Goal: Information Seeking & Learning: Learn about a topic

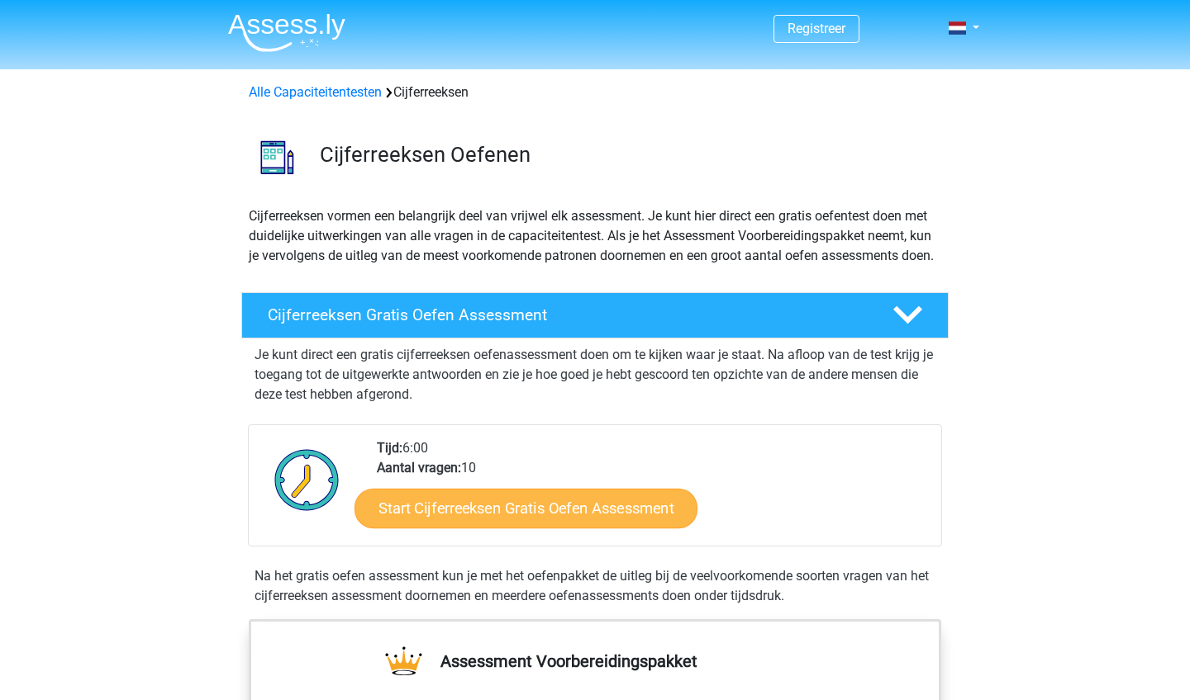
click at [534, 528] on link "Start Cijferreeksen Gratis Oefen Assessment" at bounding box center [525, 508] width 343 height 40
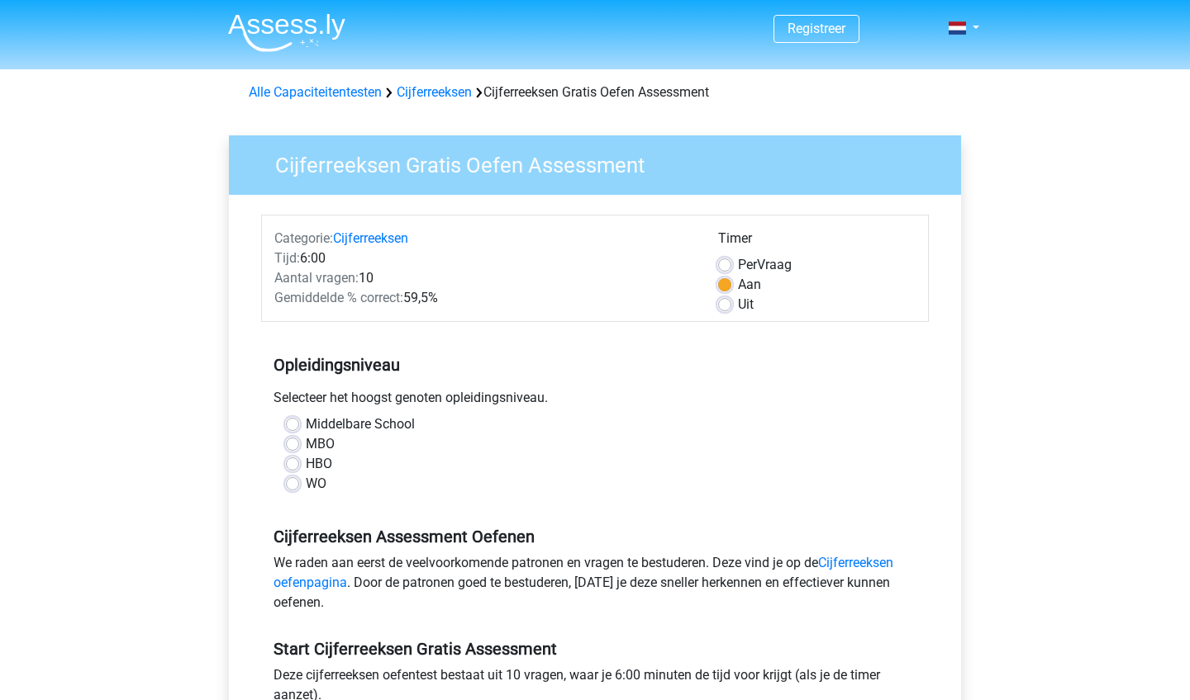
click at [300, 484] on div "WO" at bounding box center [595, 484] width 618 height 20
click at [306, 484] on label "WO" at bounding box center [316, 484] width 21 height 20
click at [293, 484] on input "WO" at bounding box center [292, 482] width 13 height 17
radio input "true"
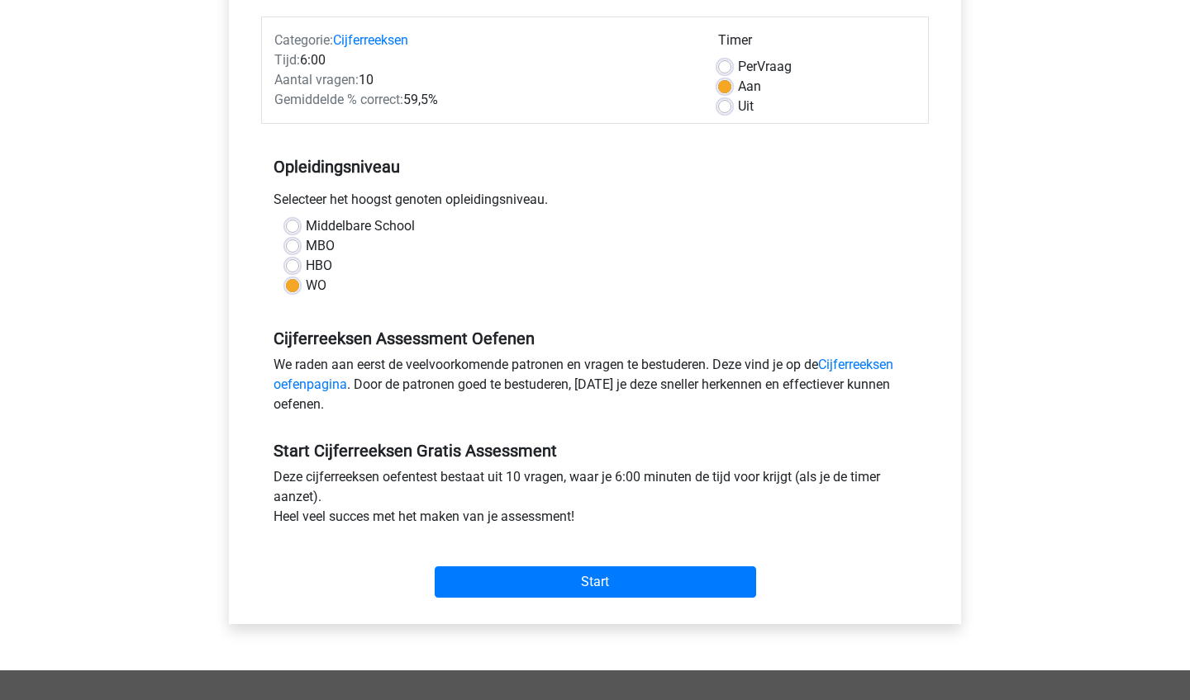
scroll to position [258, 0]
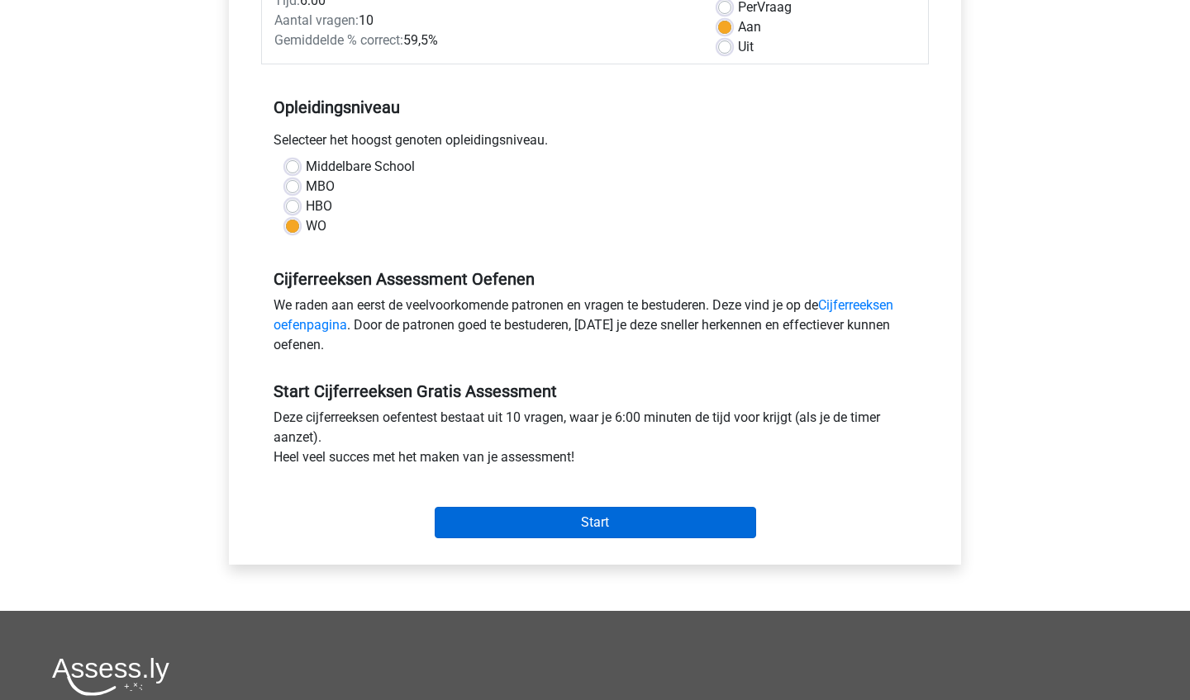
click at [495, 525] on input "Start" at bounding box center [595, 522] width 321 height 31
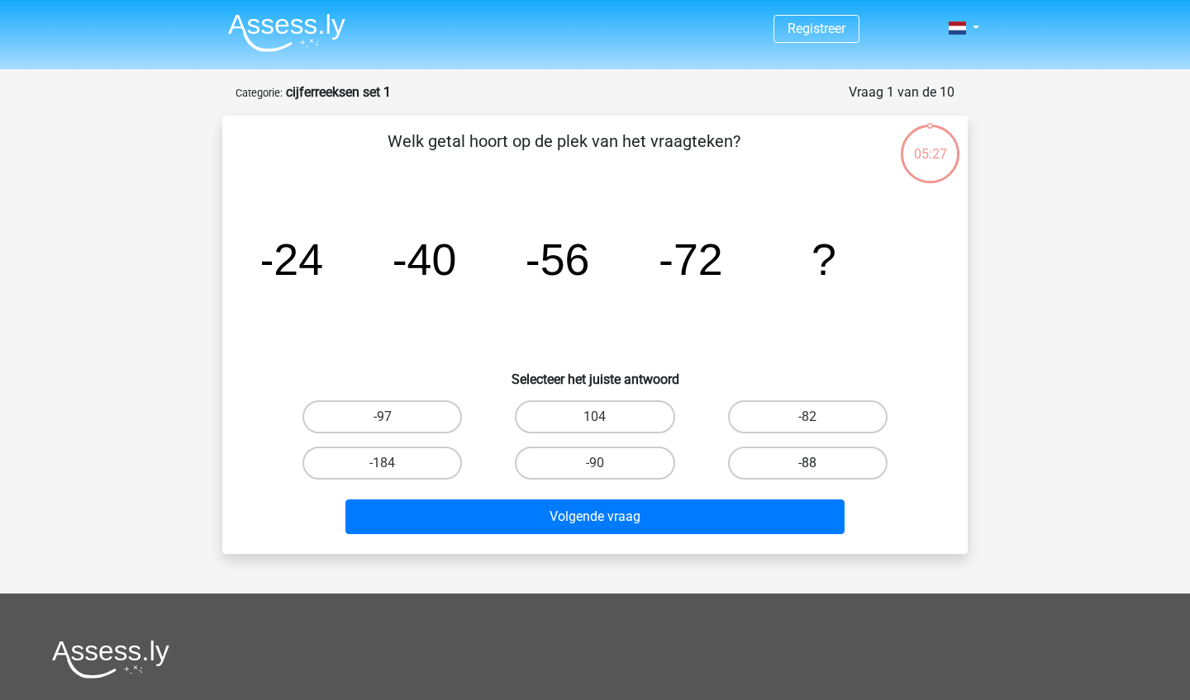
click at [786, 463] on label "-88" at bounding box center [807, 463] width 159 height 33
click at [807, 463] on input "-88" at bounding box center [812, 468] width 11 height 11
radio input "true"
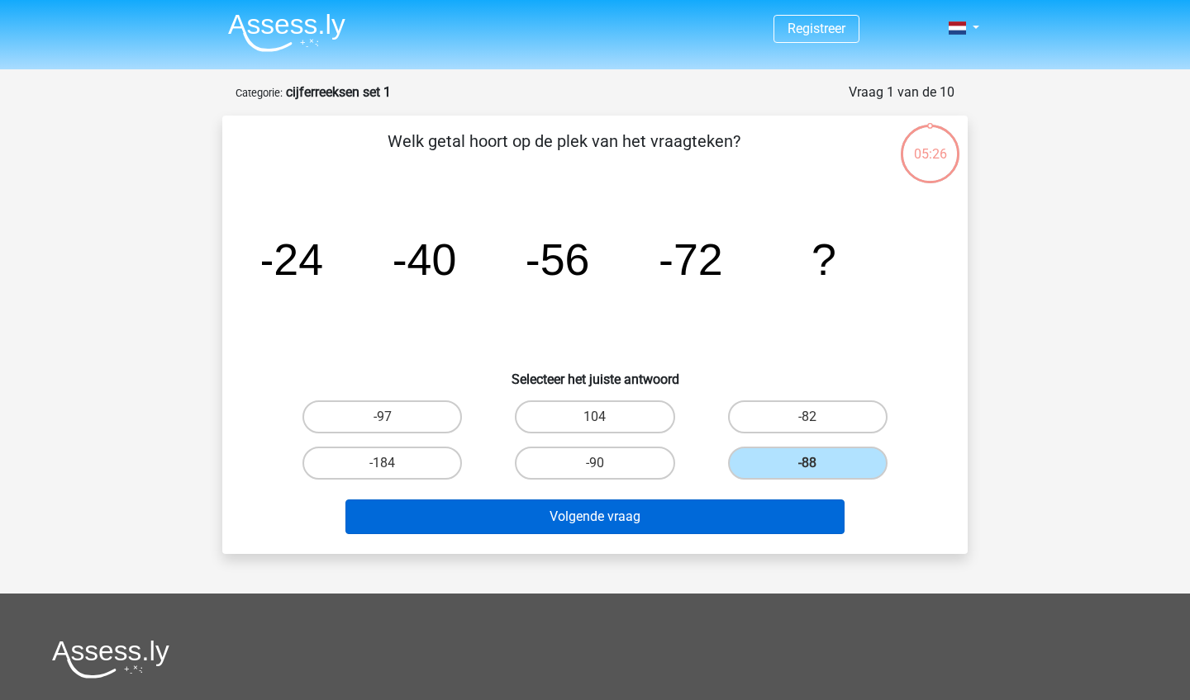
click at [697, 512] on button "Volgende vraag" at bounding box center [595, 517] width 500 height 35
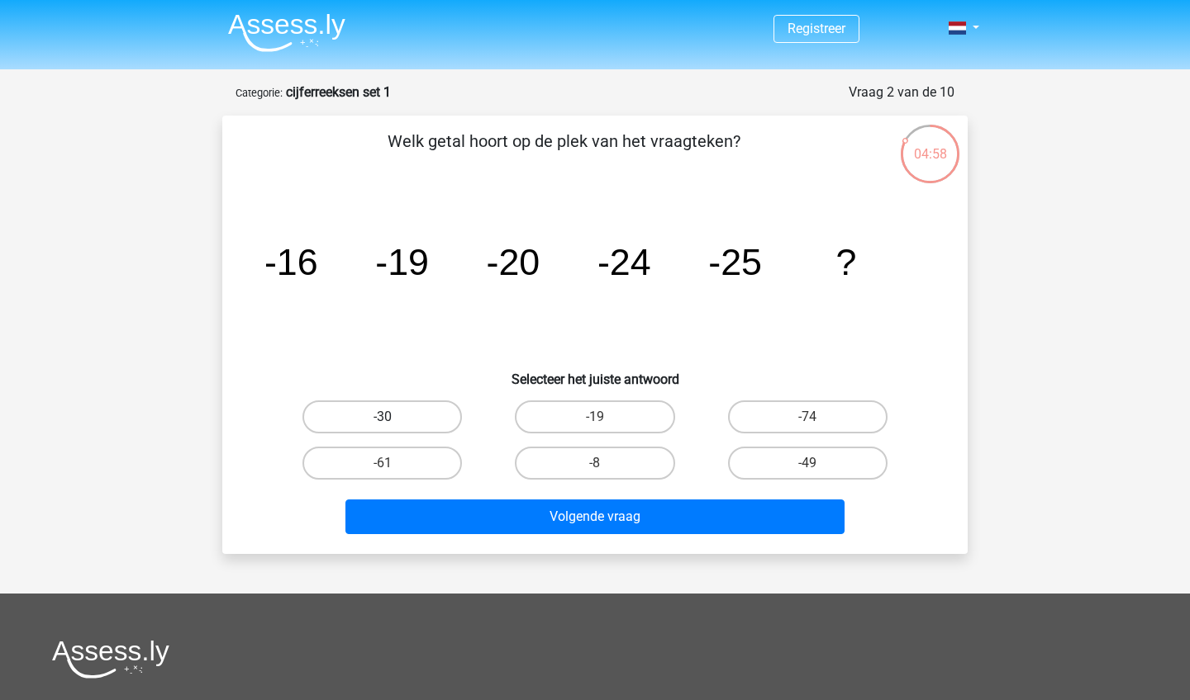
click at [381, 420] on label "-30" at bounding box center [381, 417] width 159 height 33
click at [382, 420] on input "-30" at bounding box center [387, 422] width 11 height 11
radio input "true"
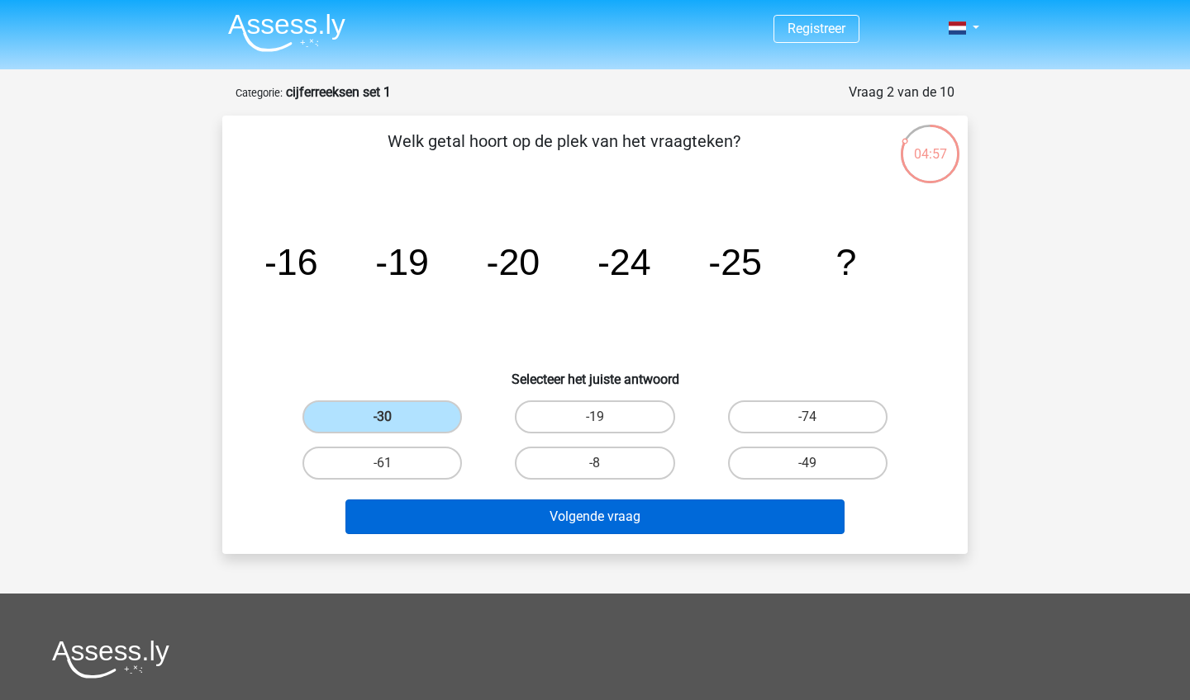
click at [504, 515] on button "Volgende vraag" at bounding box center [595, 517] width 500 height 35
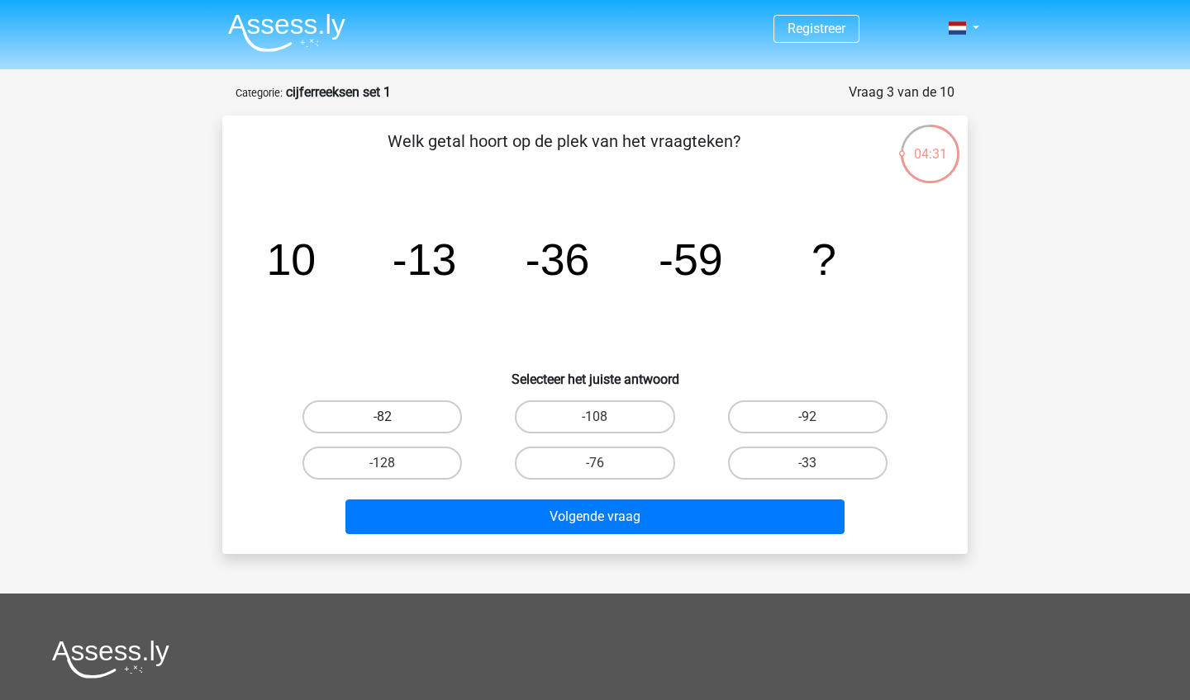
click at [417, 405] on label "-82" at bounding box center [381, 417] width 159 height 33
click at [393, 417] on input "-82" at bounding box center [387, 422] width 11 height 11
radio input "true"
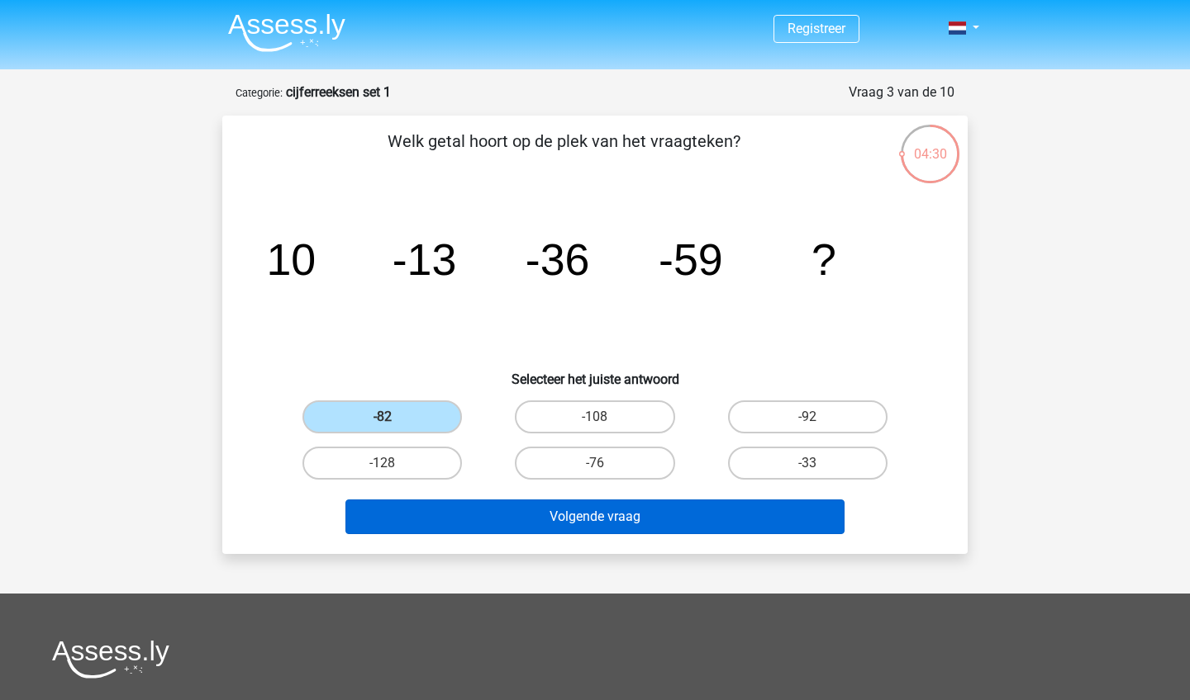
click at [529, 514] on button "Volgende vraag" at bounding box center [595, 517] width 500 height 35
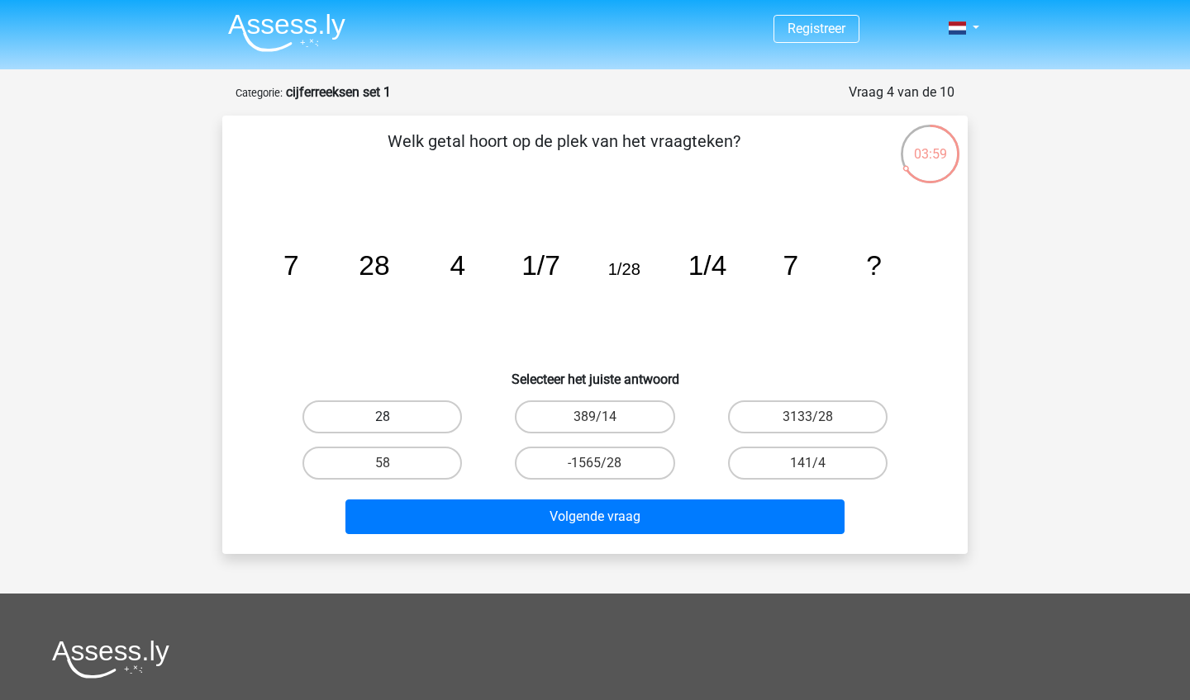
click at [353, 433] on label "28" at bounding box center [381, 417] width 159 height 33
click at [382, 428] on input "28" at bounding box center [387, 422] width 11 height 11
radio input "true"
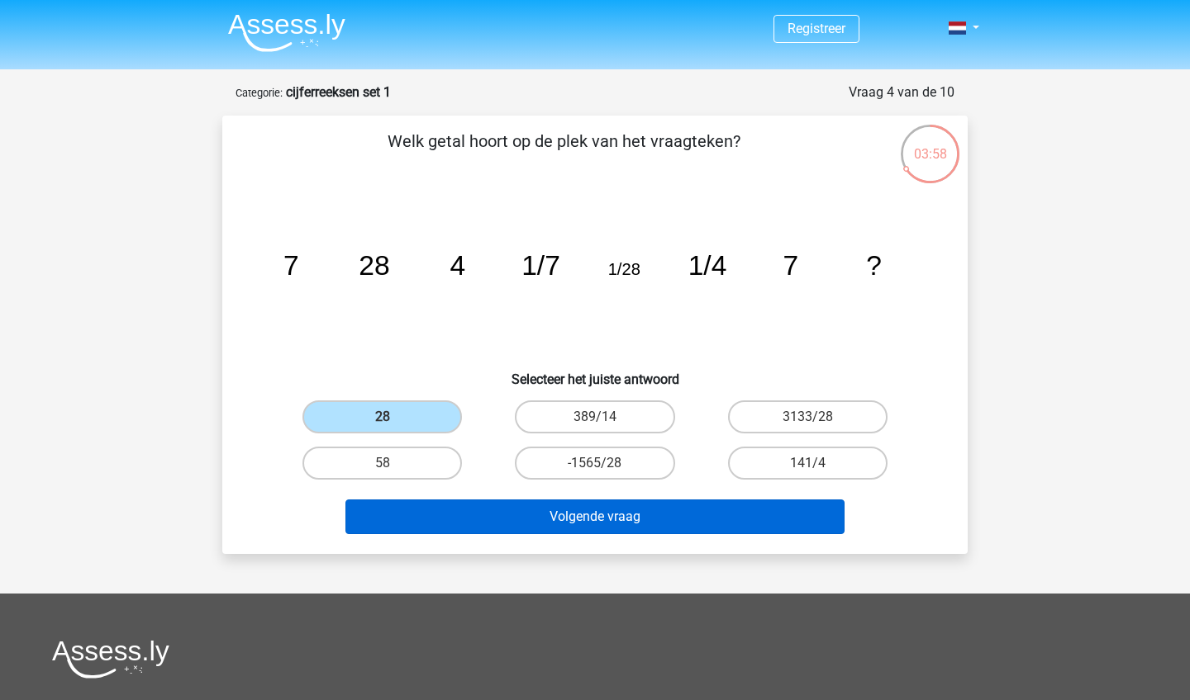
click at [529, 520] on button "Volgende vraag" at bounding box center [595, 517] width 500 height 35
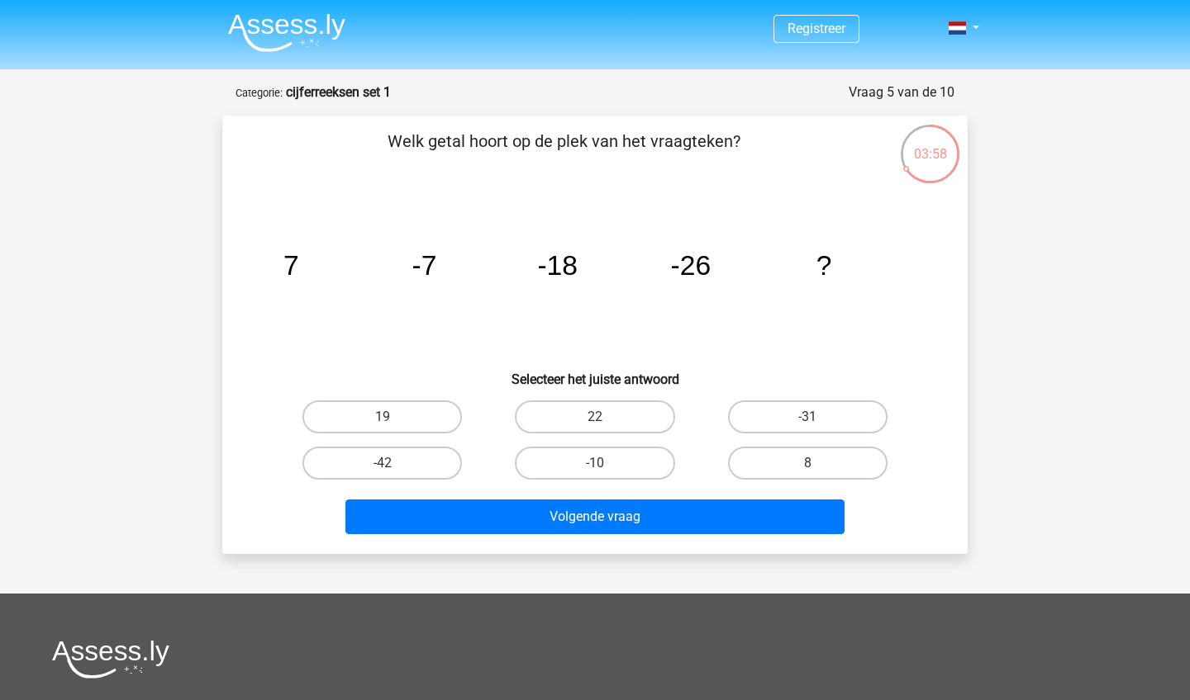
scroll to position [83, 0]
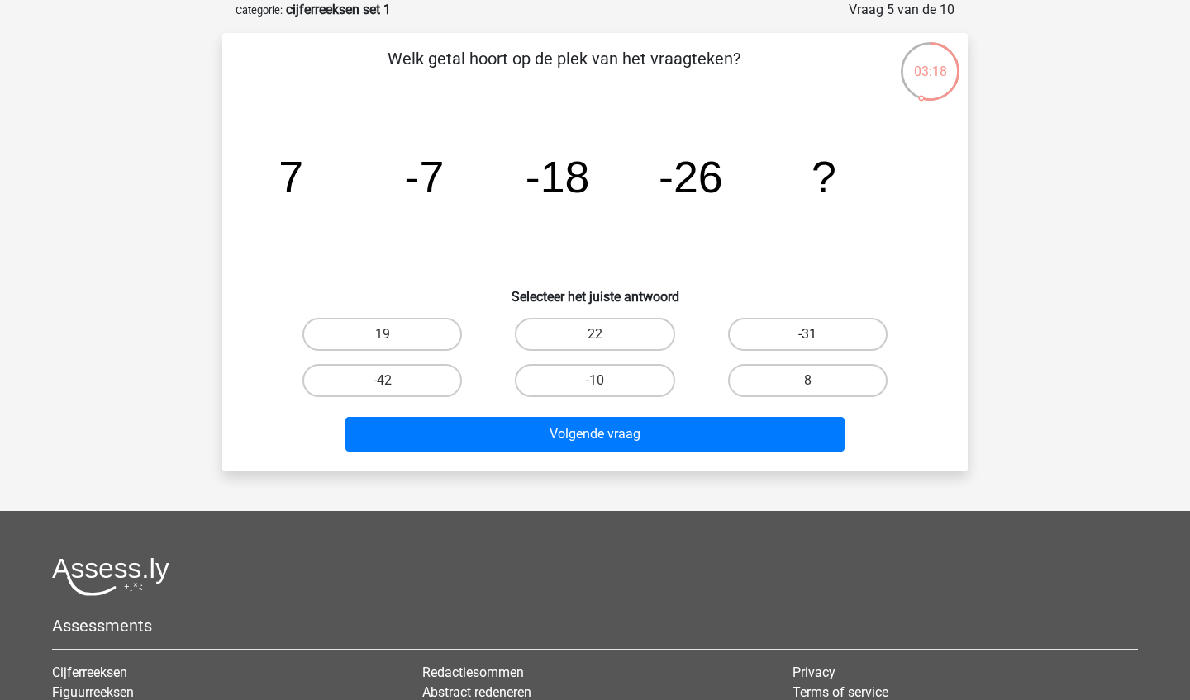
click at [796, 328] on label "-31" at bounding box center [807, 334] width 159 height 33
click at [807, 335] on input "-31" at bounding box center [812, 340] width 11 height 11
radio input "true"
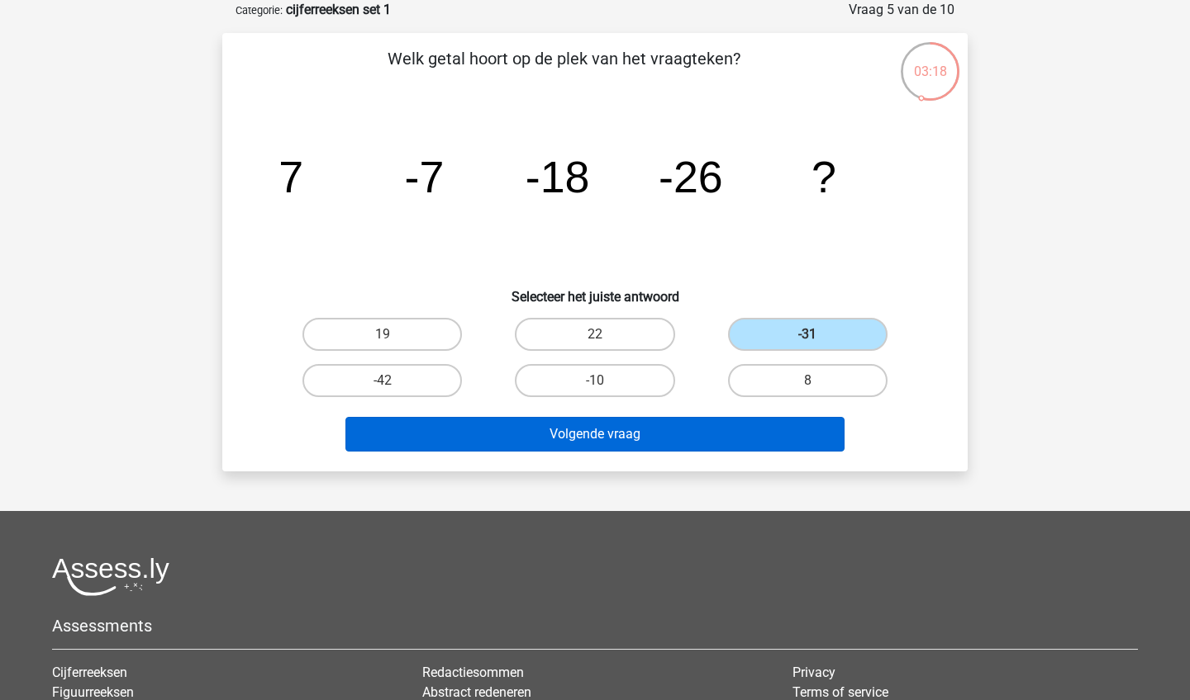
click at [629, 442] on button "Volgende vraag" at bounding box center [595, 434] width 500 height 35
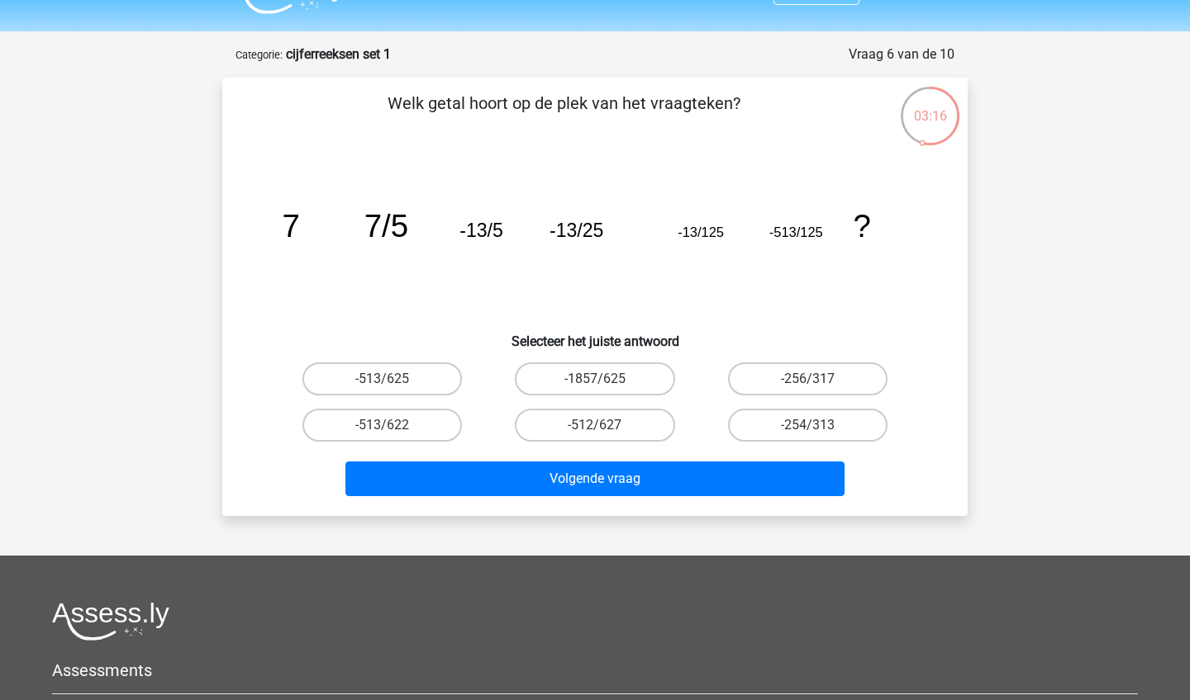
scroll to position [32, 0]
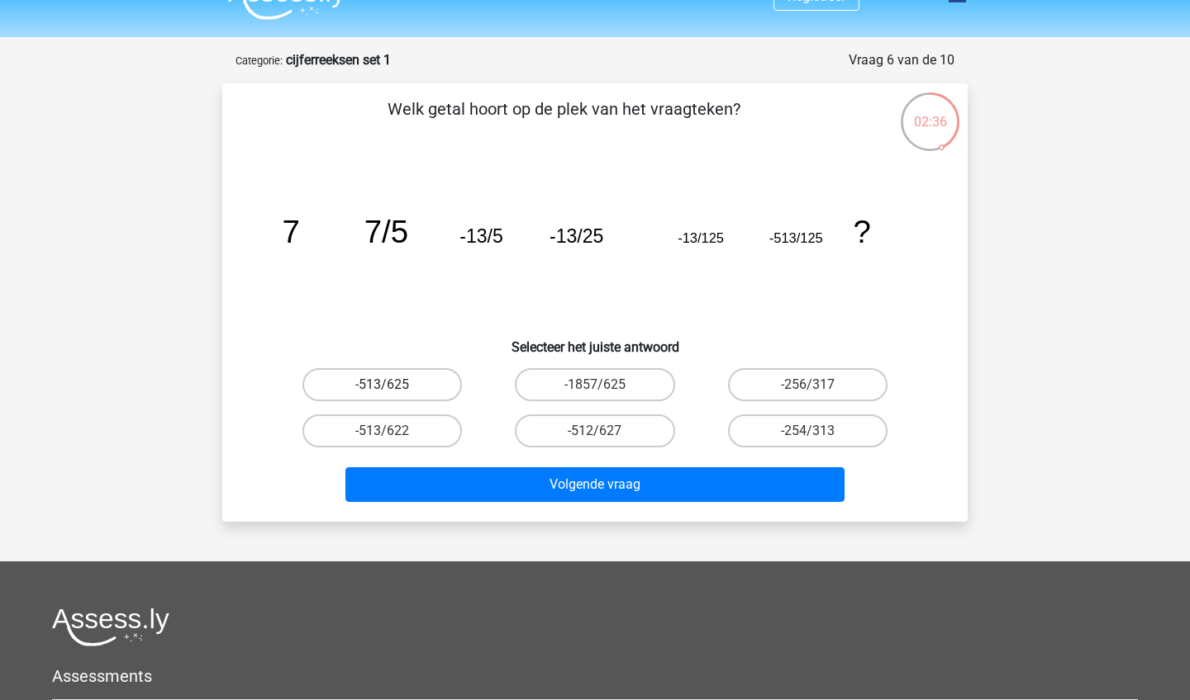
click at [416, 387] on label "-513/625" at bounding box center [381, 384] width 159 height 33
click at [393, 387] on input "-513/625" at bounding box center [387, 390] width 11 height 11
radio input "true"
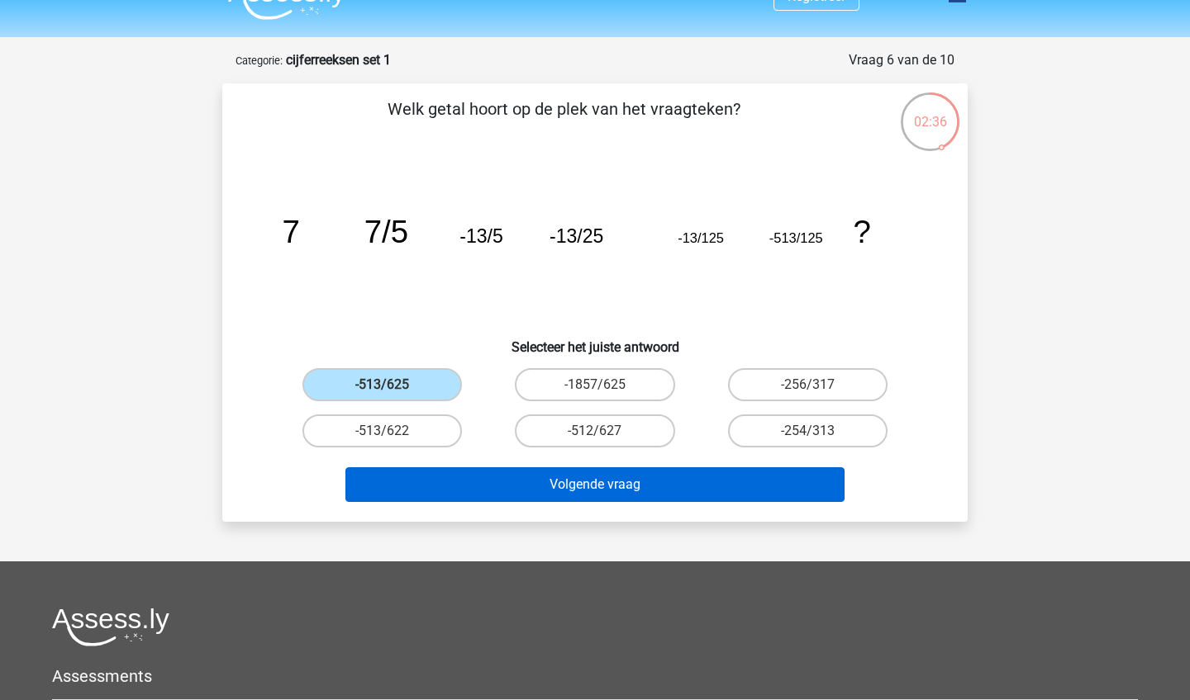
click at [506, 479] on button "Volgende vraag" at bounding box center [595, 485] width 500 height 35
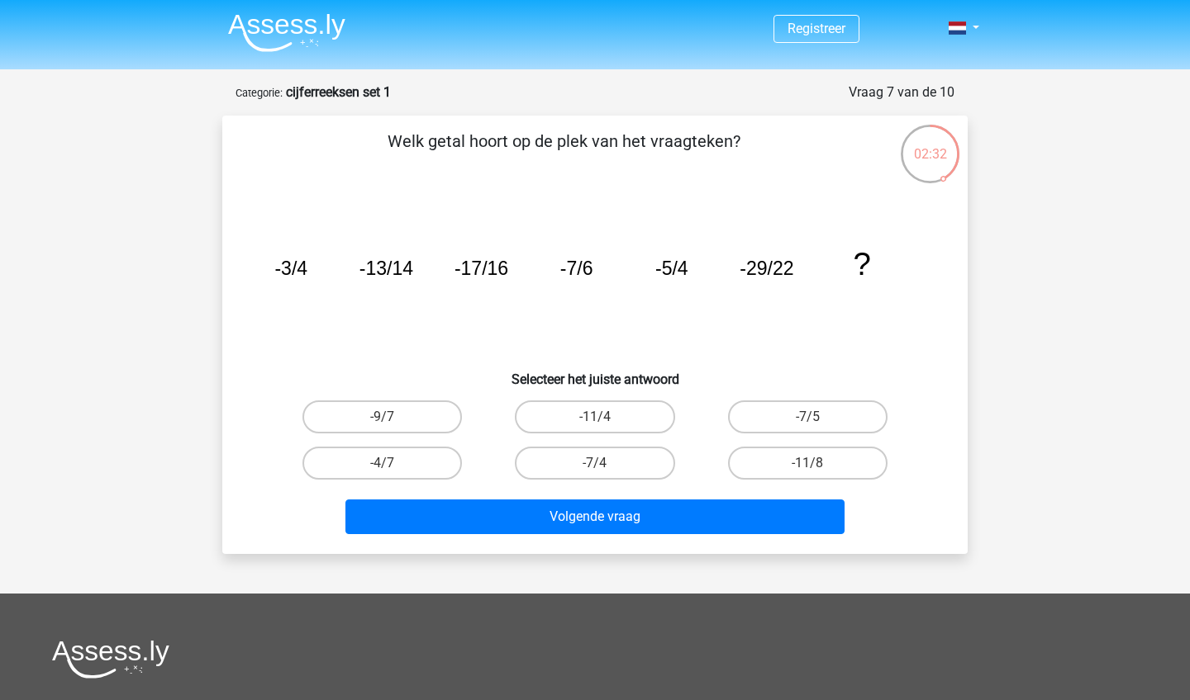
scroll to position [0, 0]
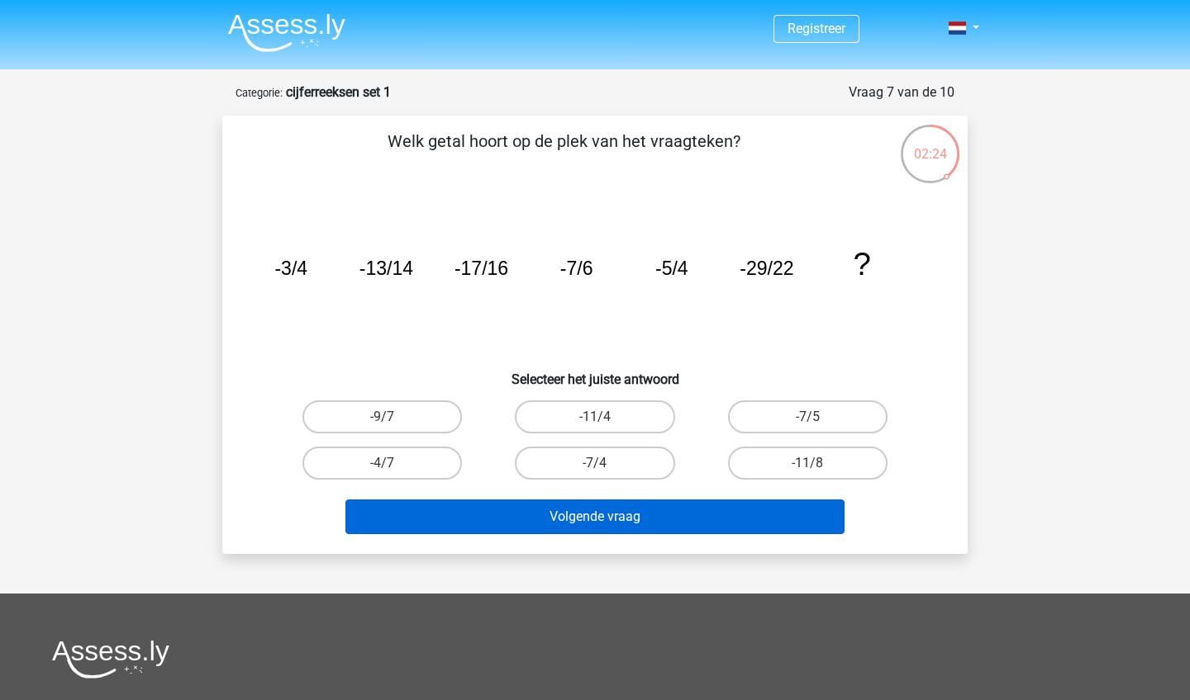
click at [431, 510] on button "Volgende vraag" at bounding box center [595, 517] width 500 height 35
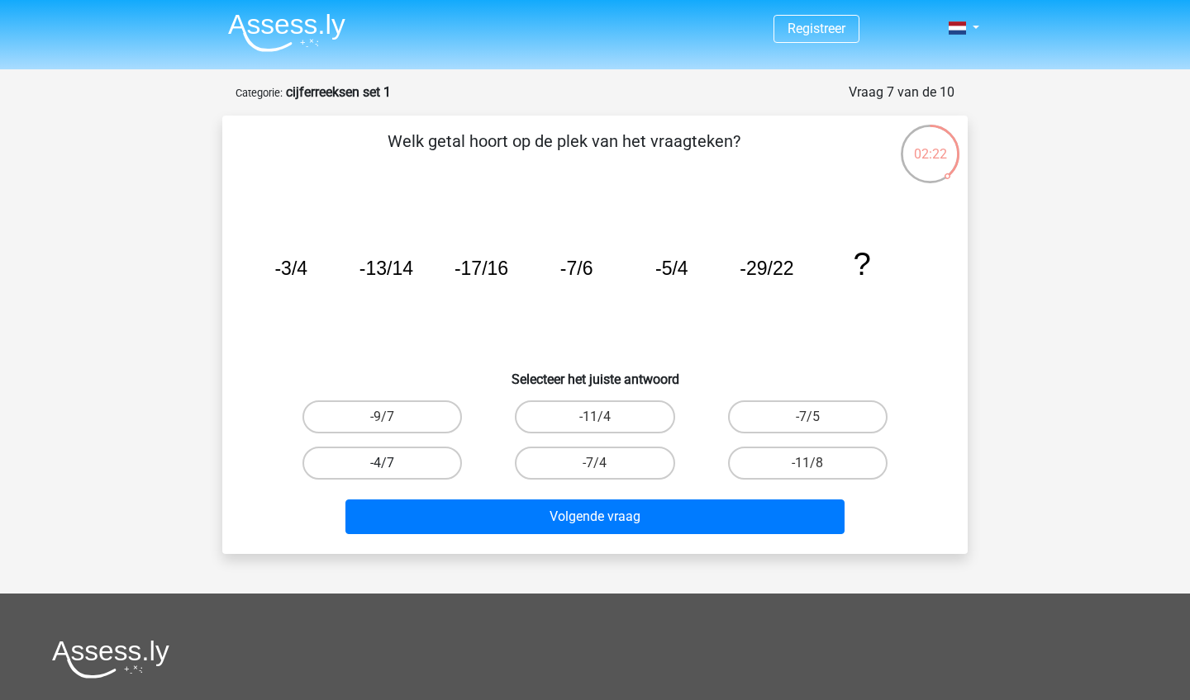
click at [397, 473] on label "-4/7" at bounding box center [381, 463] width 159 height 33
click at [393, 473] on input "-4/7" at bounding box center [387, 468] width 11 height 11
radio input "true"
